Goal: Task Accomplishment & Management: Use online tool/utility

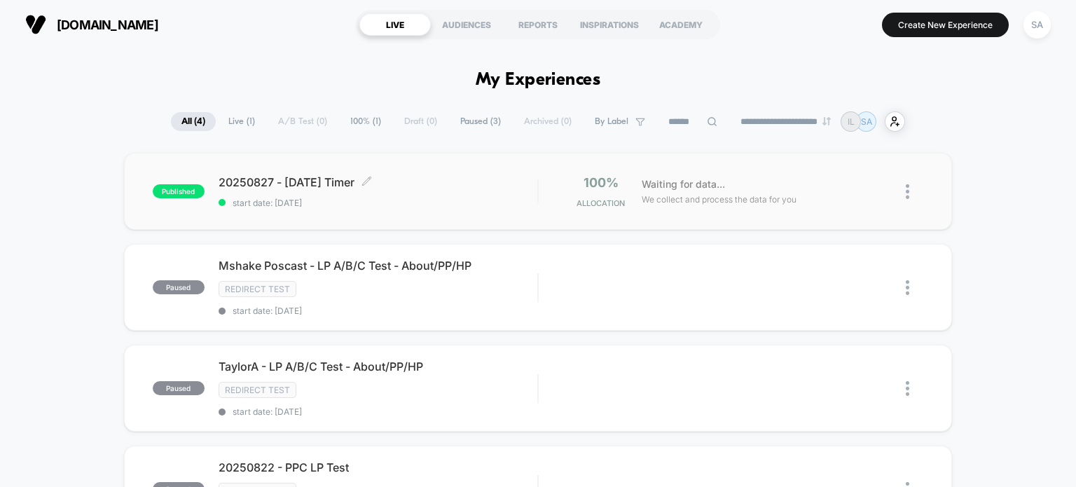
click at [340, 188] on span "20250827 - [DATE] Timer Click to edit experience details" at bounding box center [379, 182] width 320 height 14
